Goal: Information Seeking & Learning: Learn about a topic

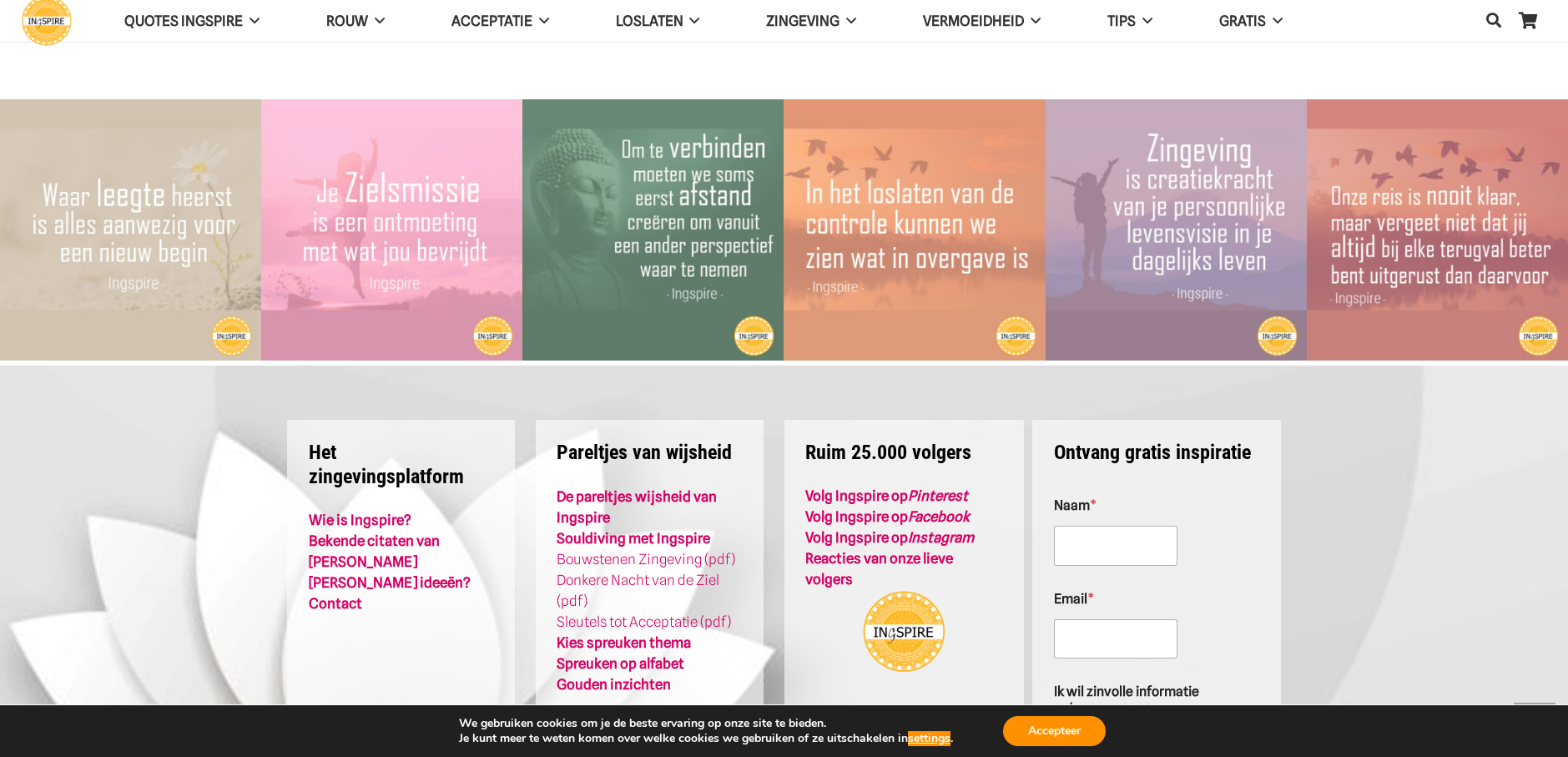
scroll to position [3758, 0]
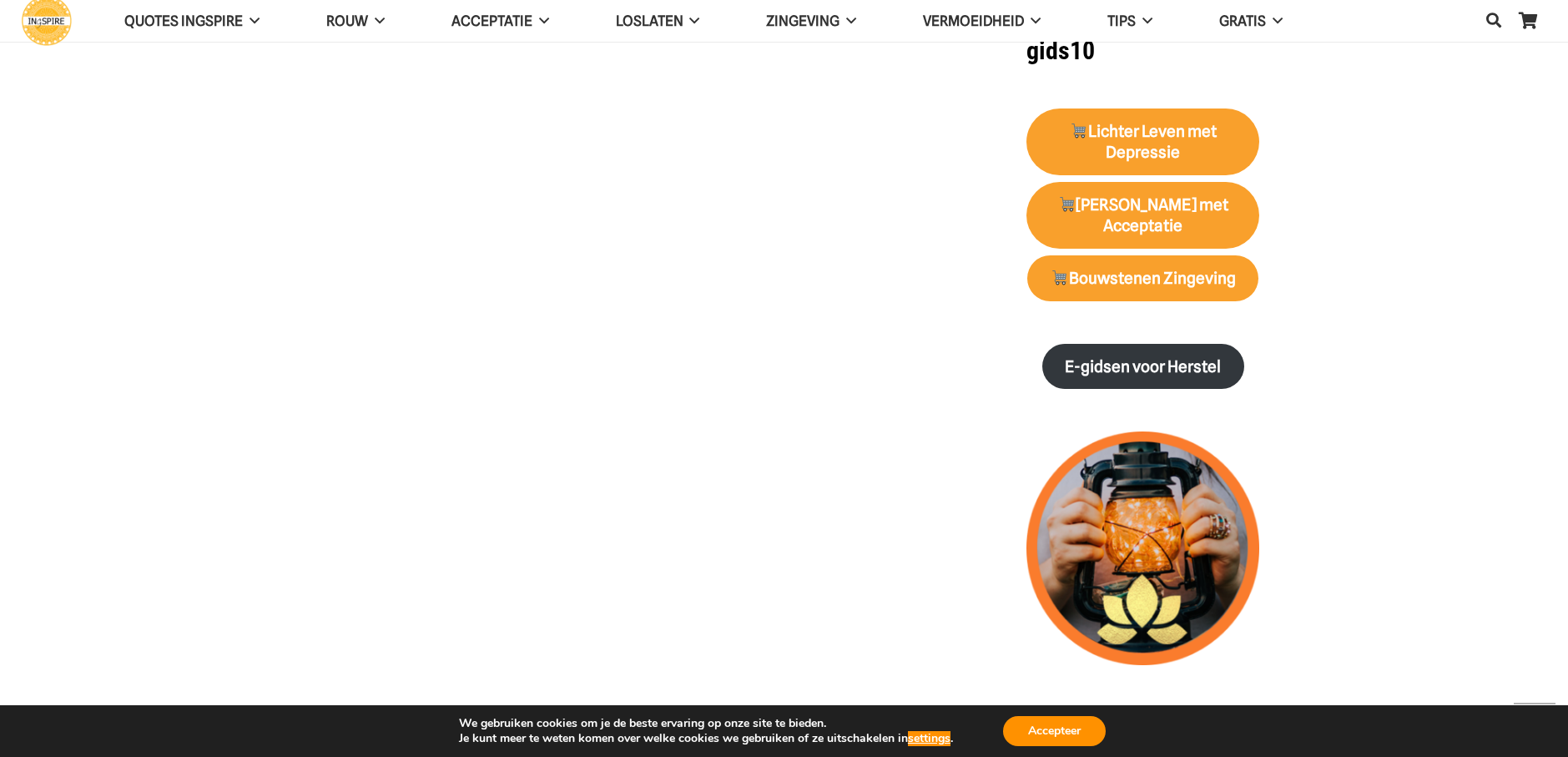
scroll to position [2171, 0]
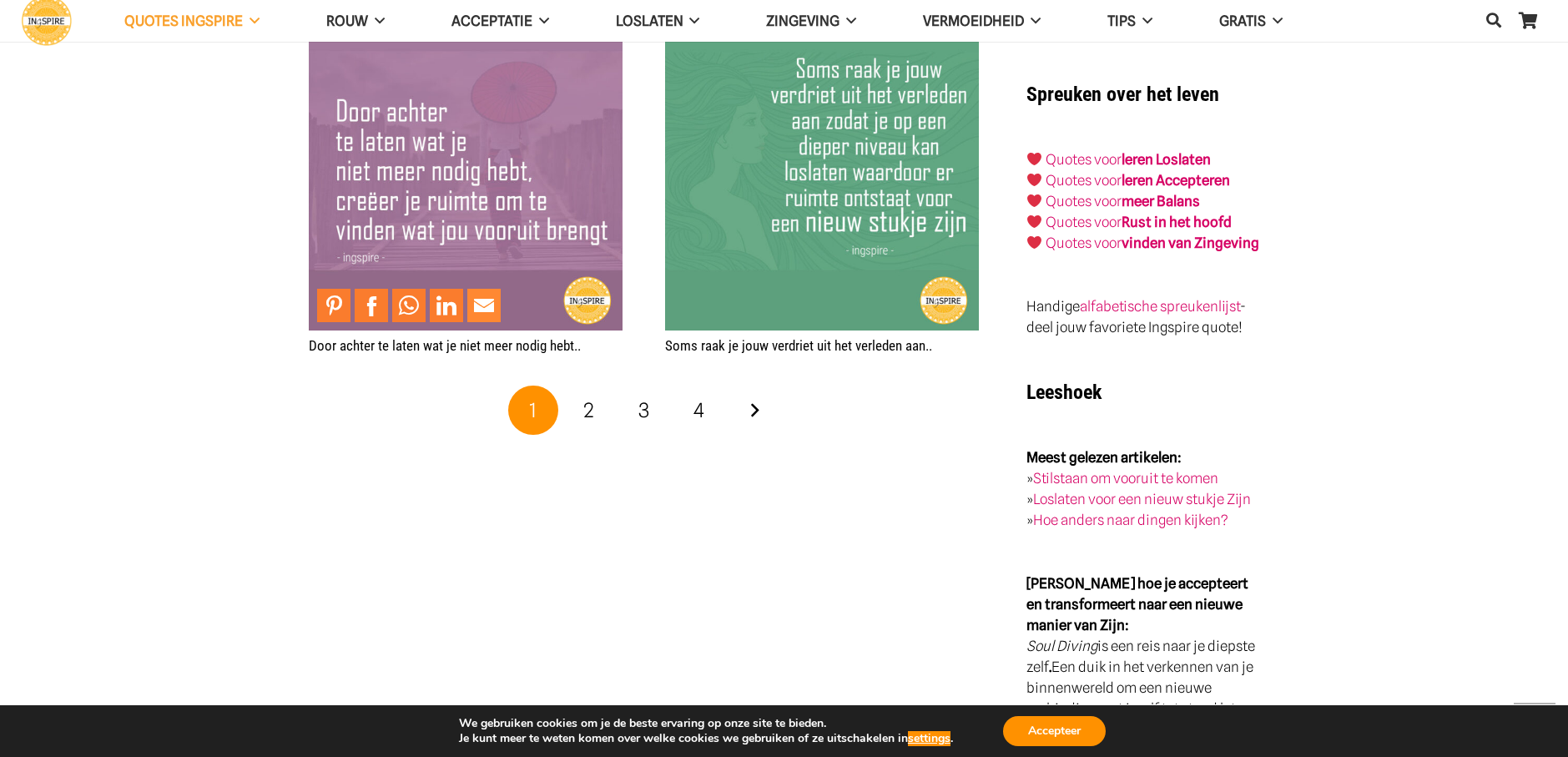
scroll to position [3006, 0]
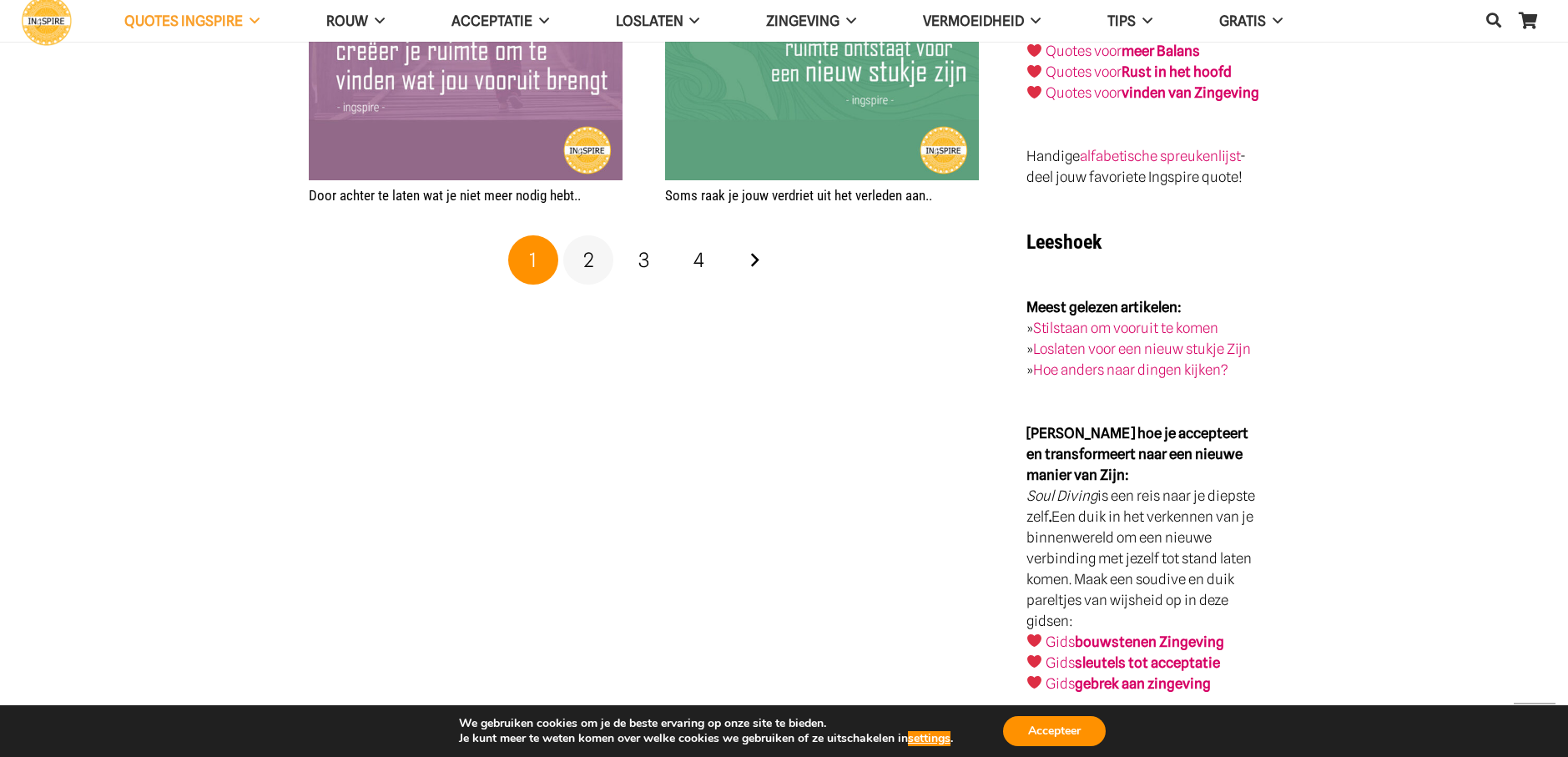
click at [585, 268] on span "2" at bounding box center [588, 260] width 10 height 24
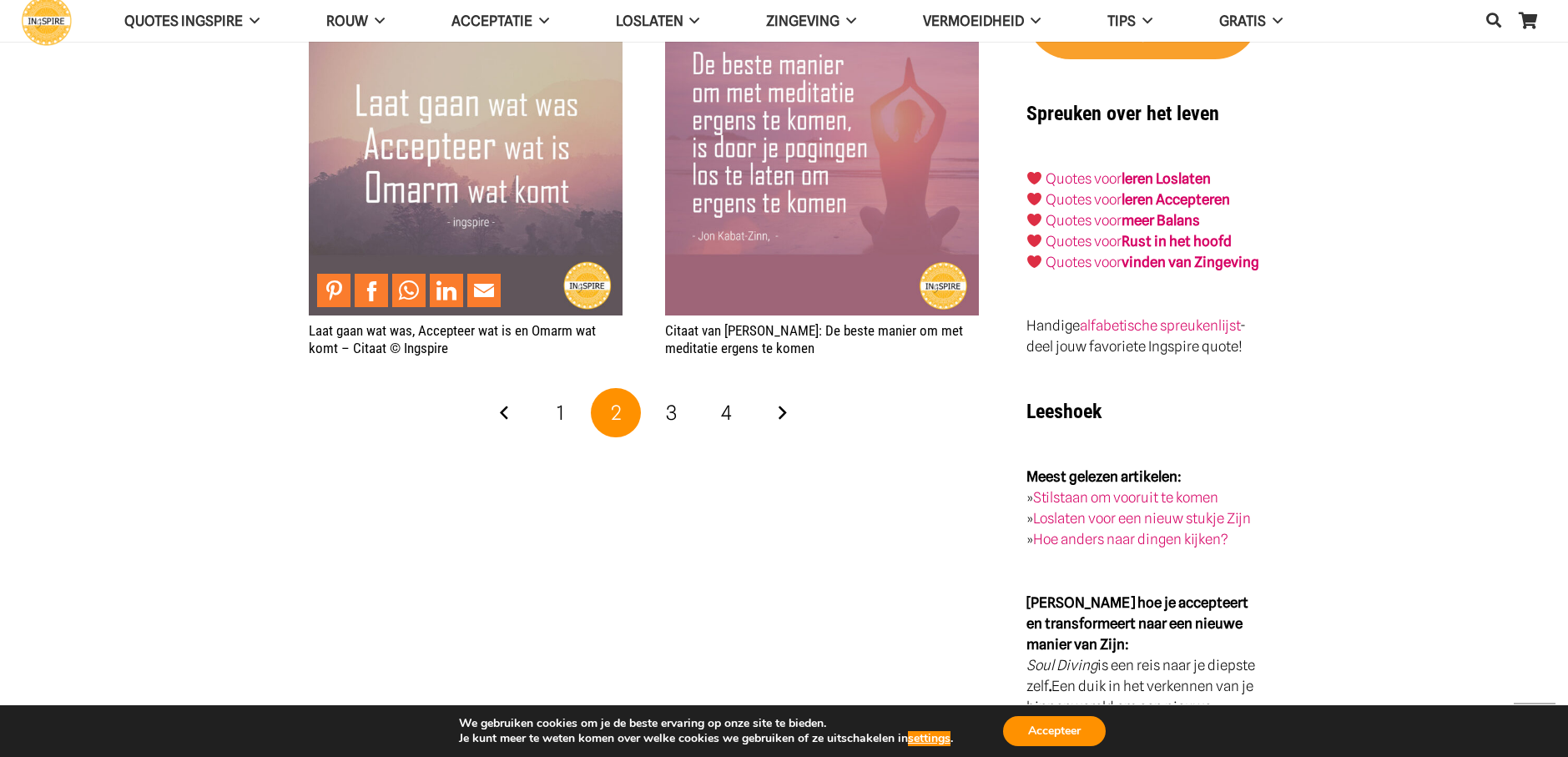
scroll to position [2839, 0]
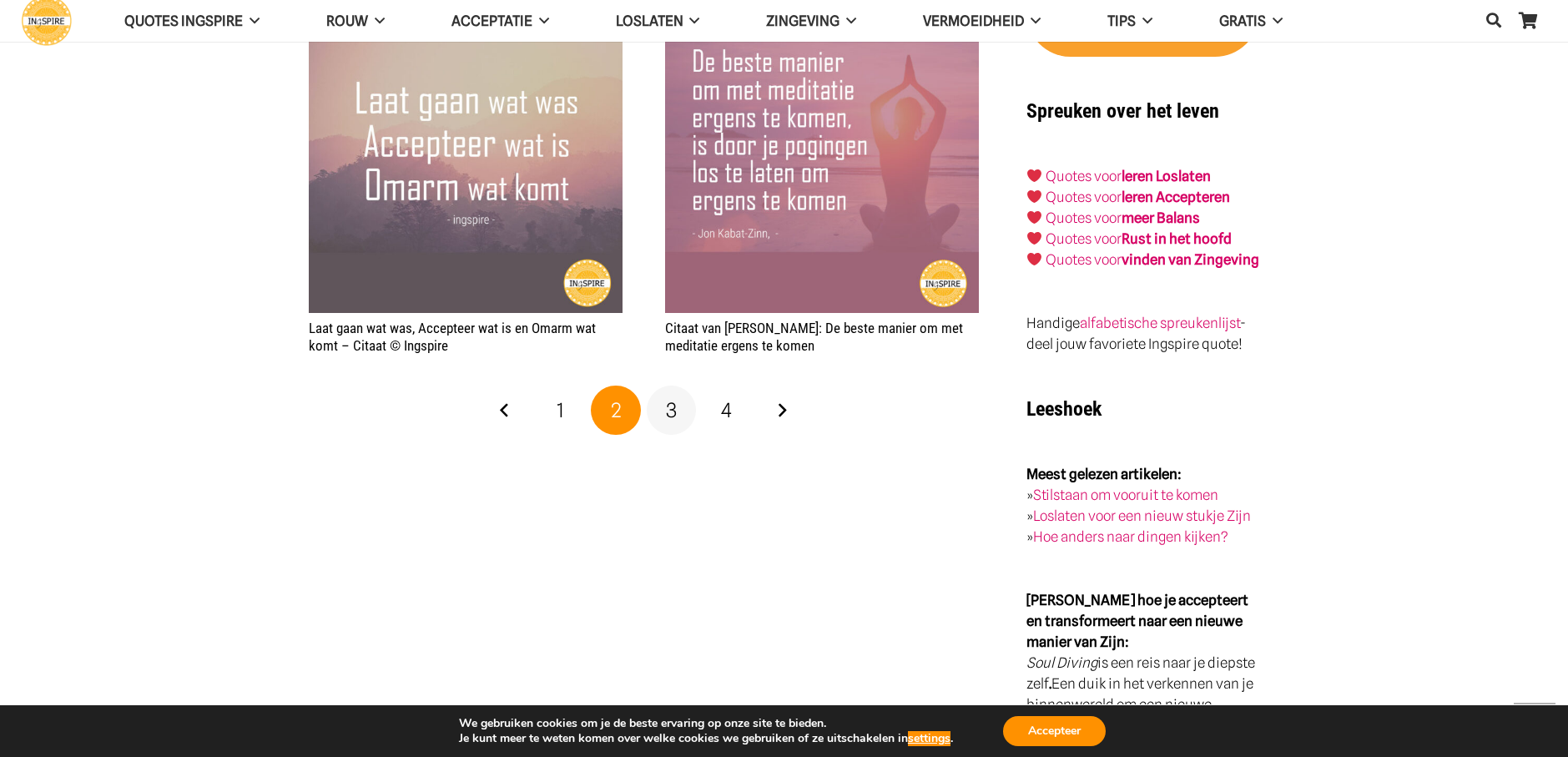
click at [678, 409] on link "3" at bounding box center [671, 410] width 50 height 50
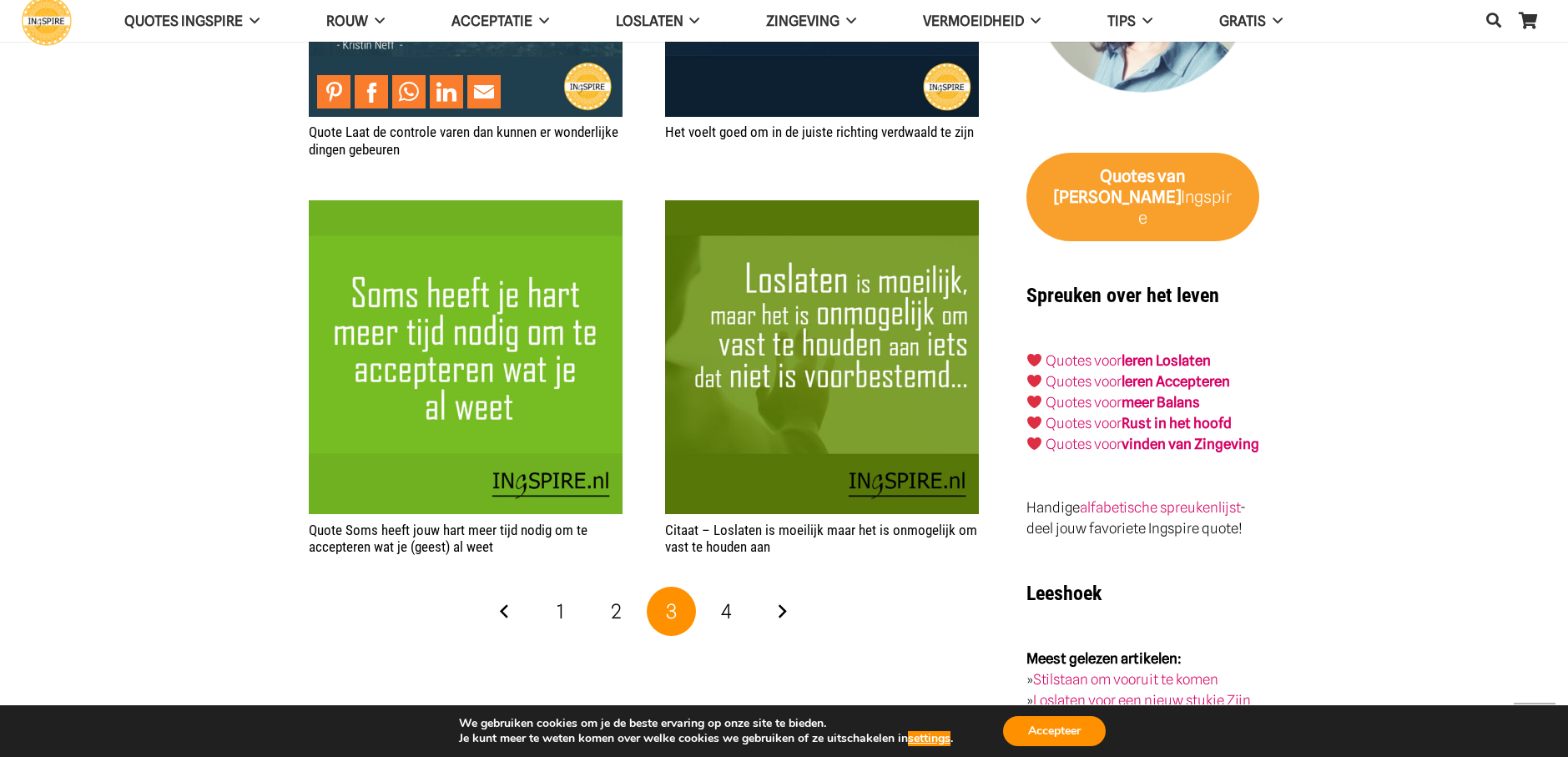
scroll to position [2672, 0]
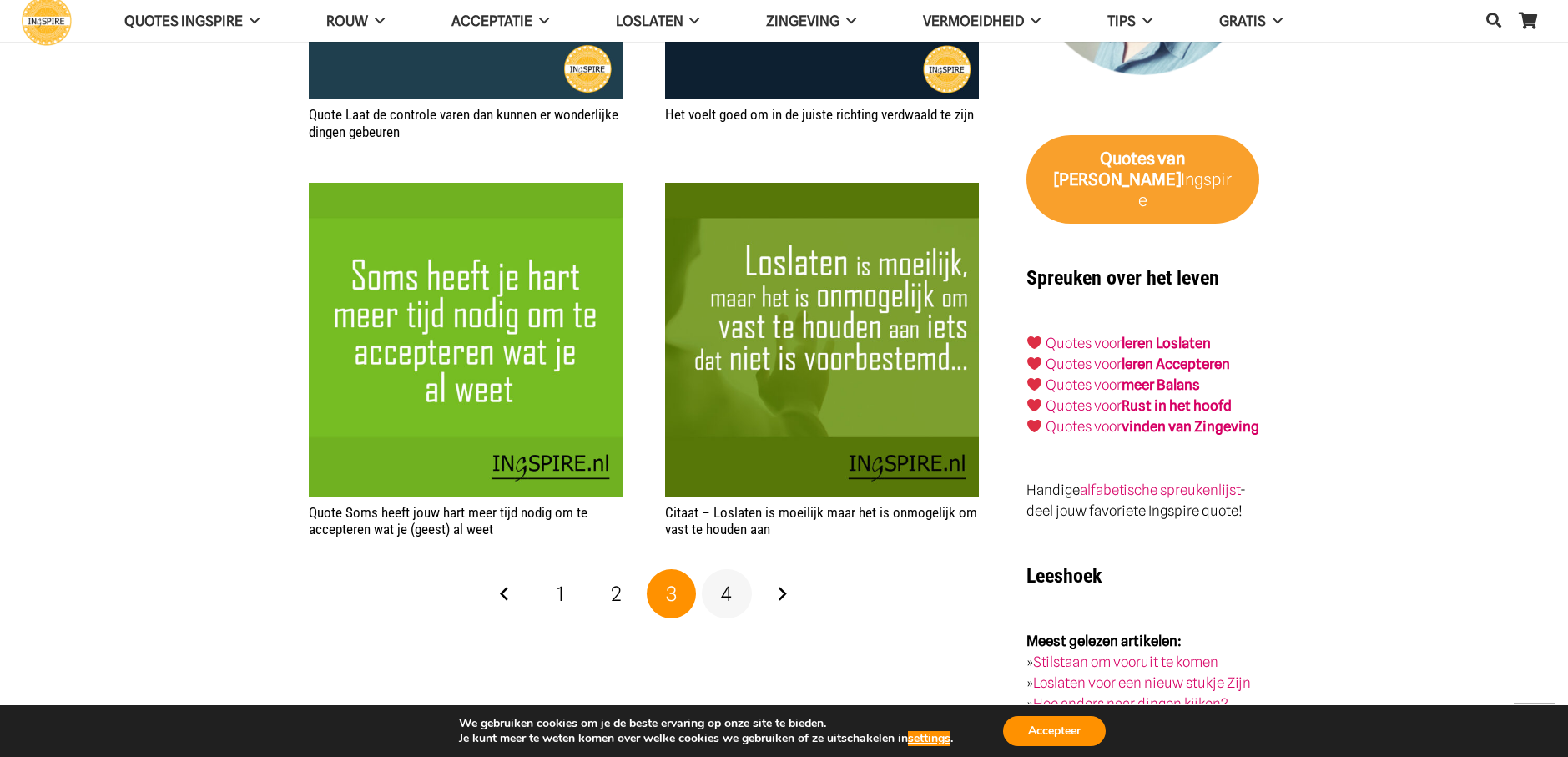
click at [731, 602] on span "4" at bounding box center [726, 595] width 10 height 24
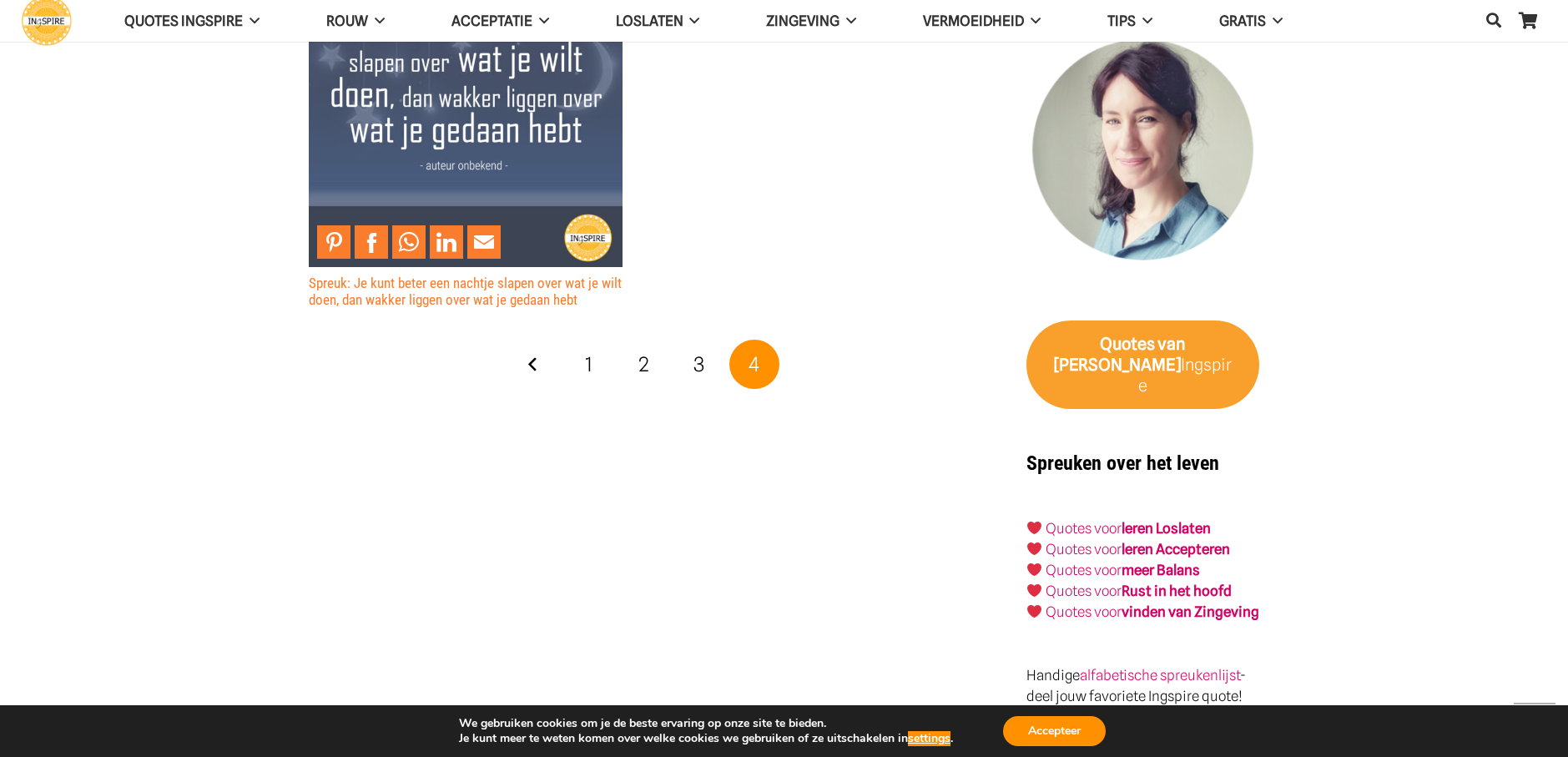
scroll to position [2589, 0]
